Goal: Task Accomplishment & Management: Manage account settings

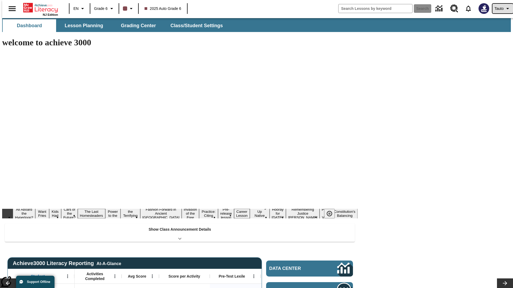
click at [500, 9] on span "Tauto" at bounding box center [498, 9] width 9 height 6
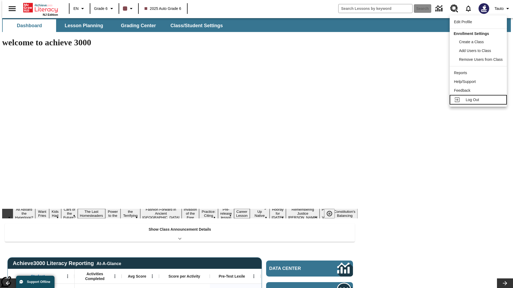
click at [479, 100] on span "Log Out" at bounding box center [471, 100] width 13 height 4
